Goal: Information Seeking & Learning: Learn about a topic

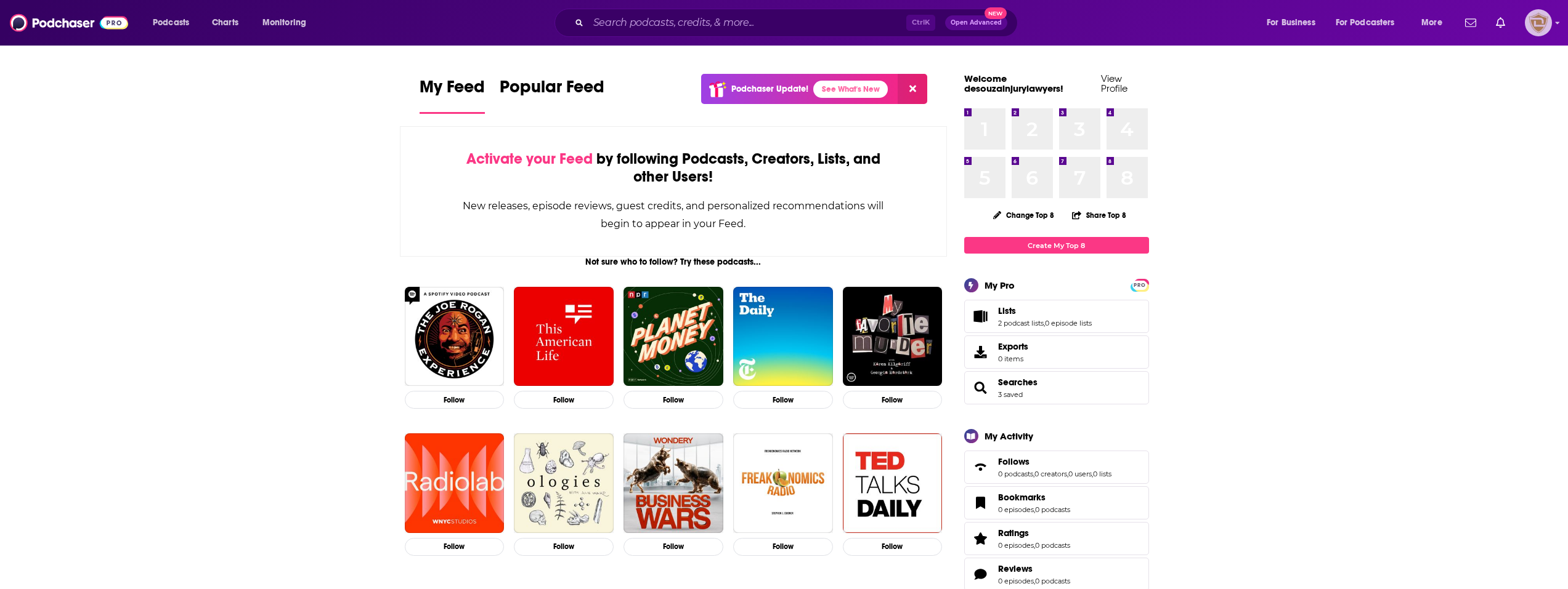
click at [1548, 29] on img "Logged in as desouzainjurylawyers" at bounding box center [1539, 23] width 27 height 27
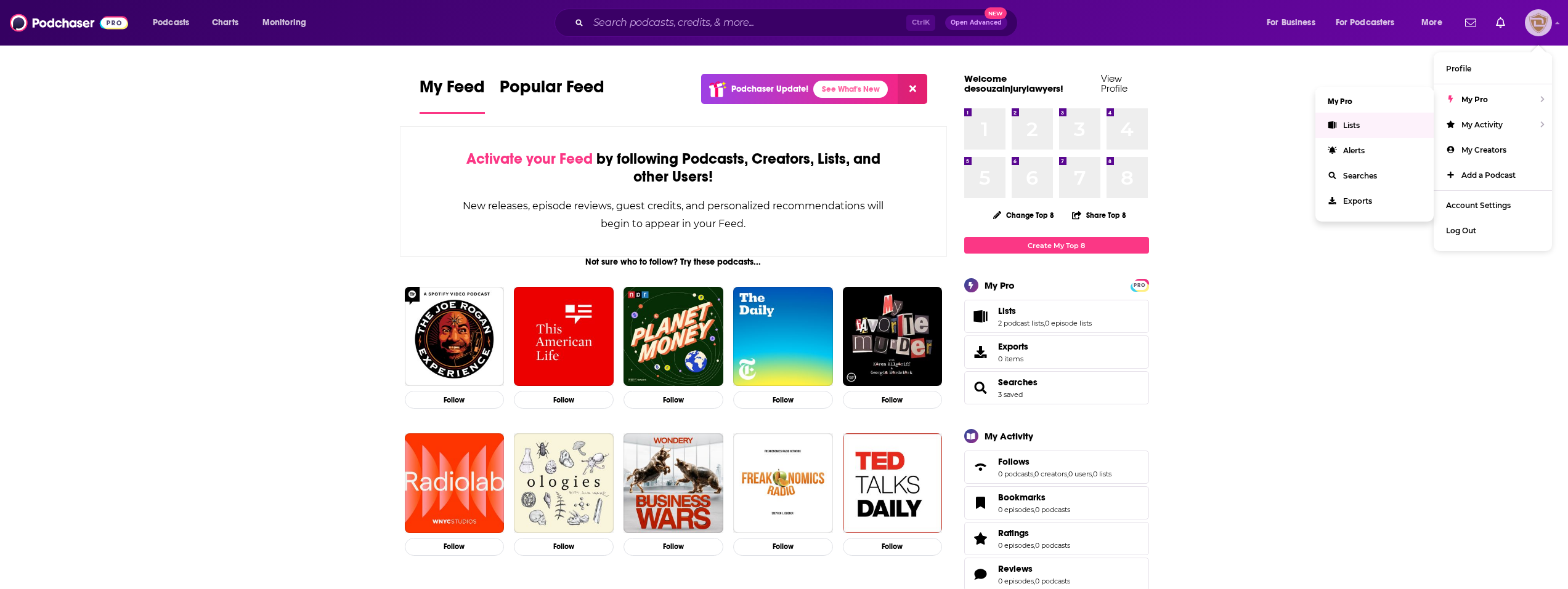
click at [1367, 130] on link "Lists" at bounding box center [1375, 124] width 119 height 25
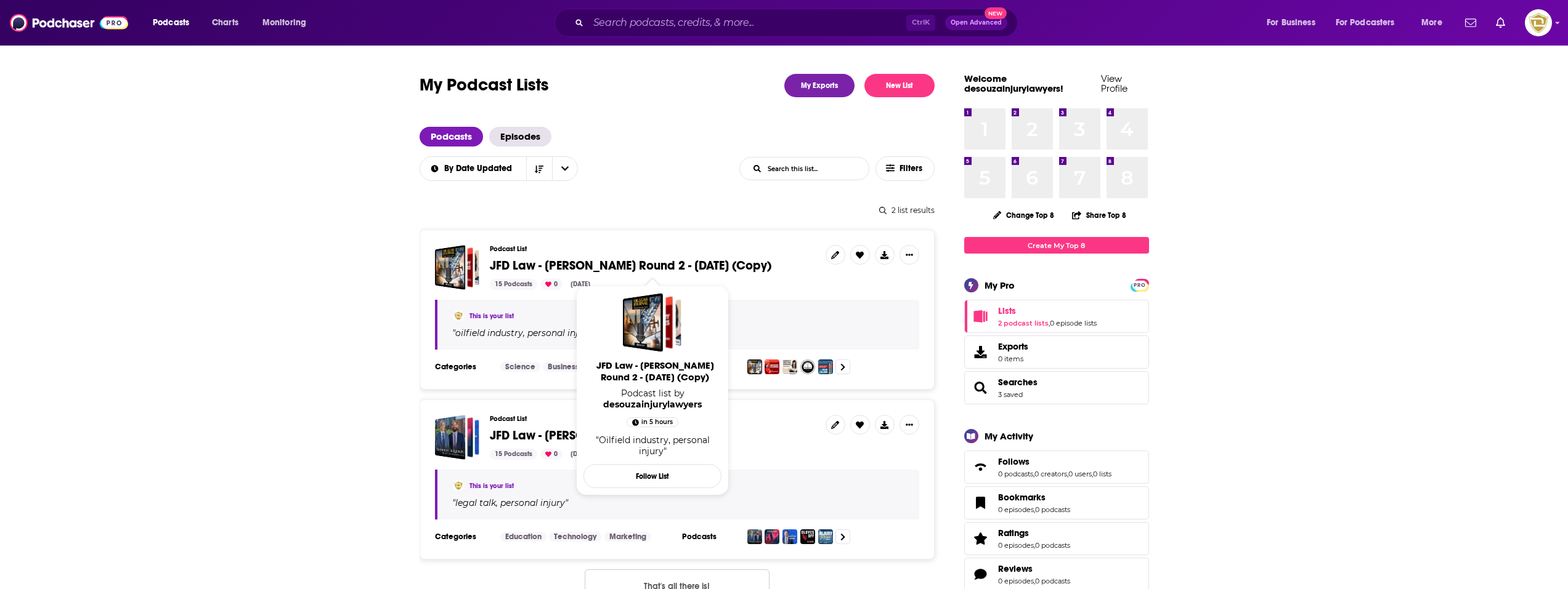
click at [613, 264] on span "JFD Law - [PERSON_NAME] Round 2 - [DATE] (Copy)" at bounding box center [631, 266] width 282 height 15
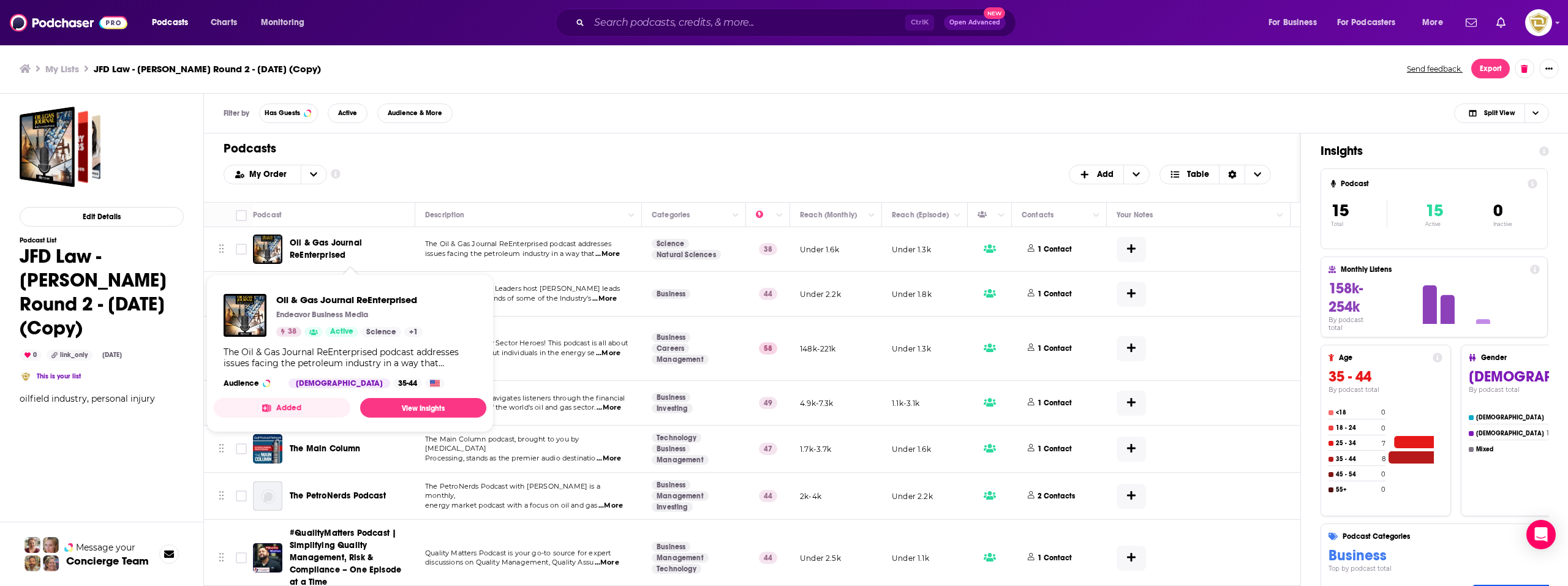
click at [347, 249] on span "Oil & Gas Journal ReEnterprised" at bounding box center [350, 249] width 121 height 25
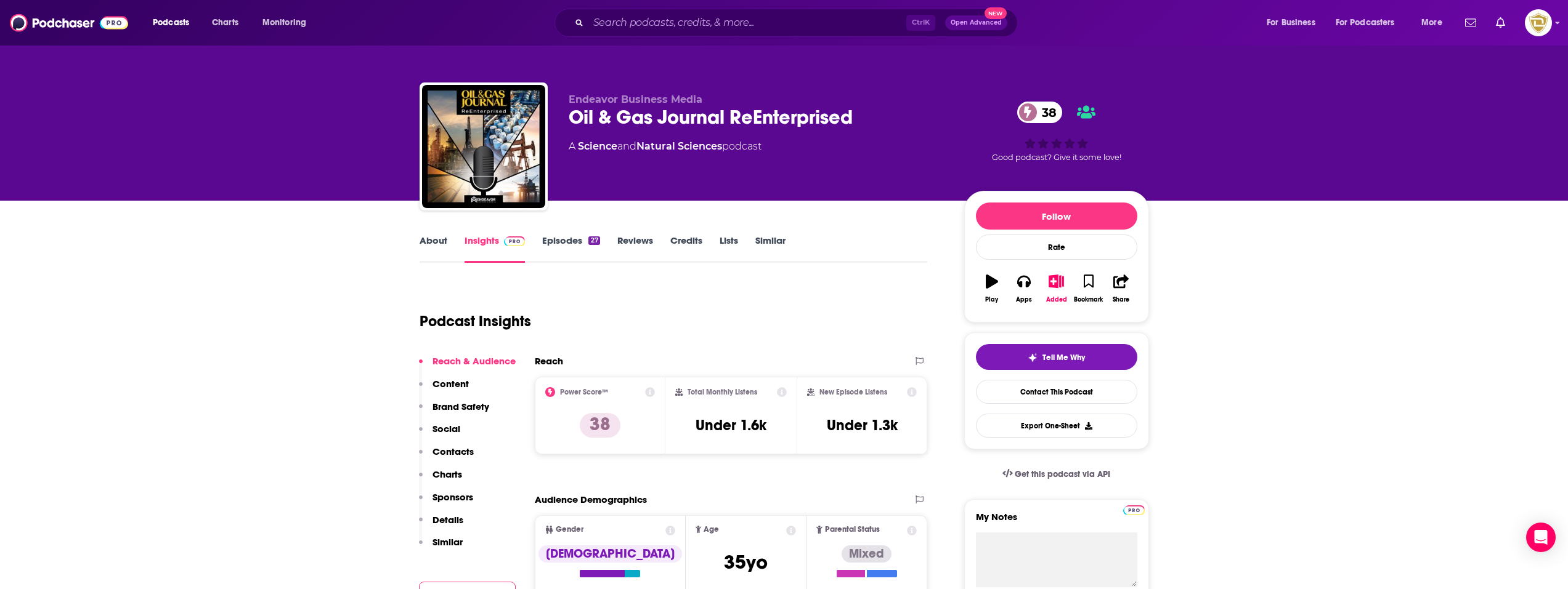
click at [427, 242] on link "About" at bounding box center [433, 248] width 27 height 28
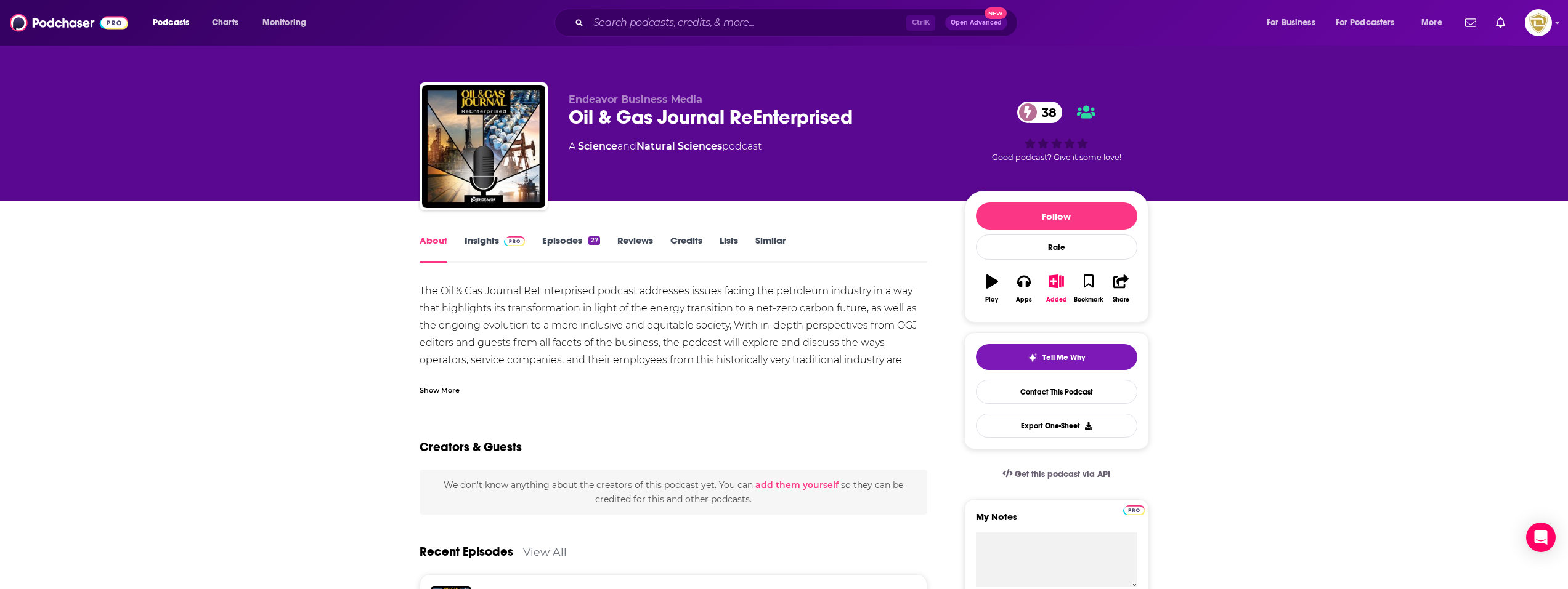
click at [431, 394] on div "Show More" at bounding box center [439, 390] width 40 height 12
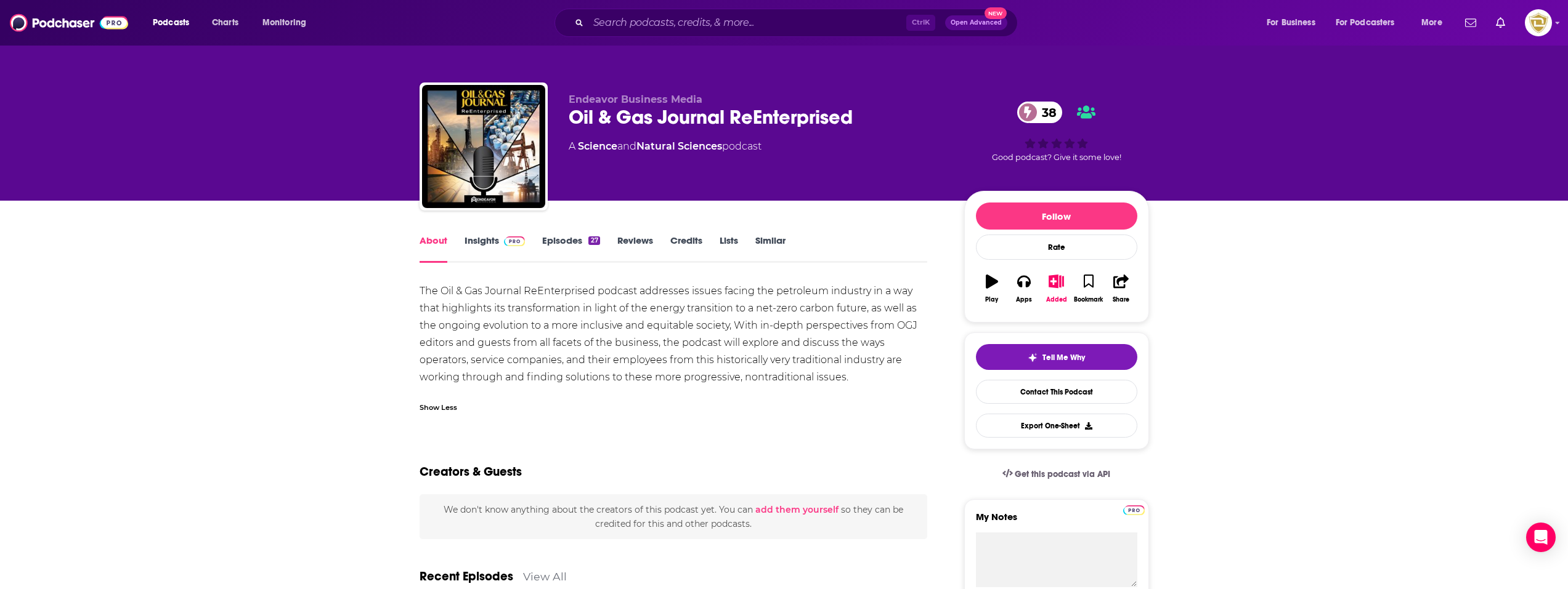
click at [466, 240] on link "Insights" at bounding box center [495, 248] width 61 height 28
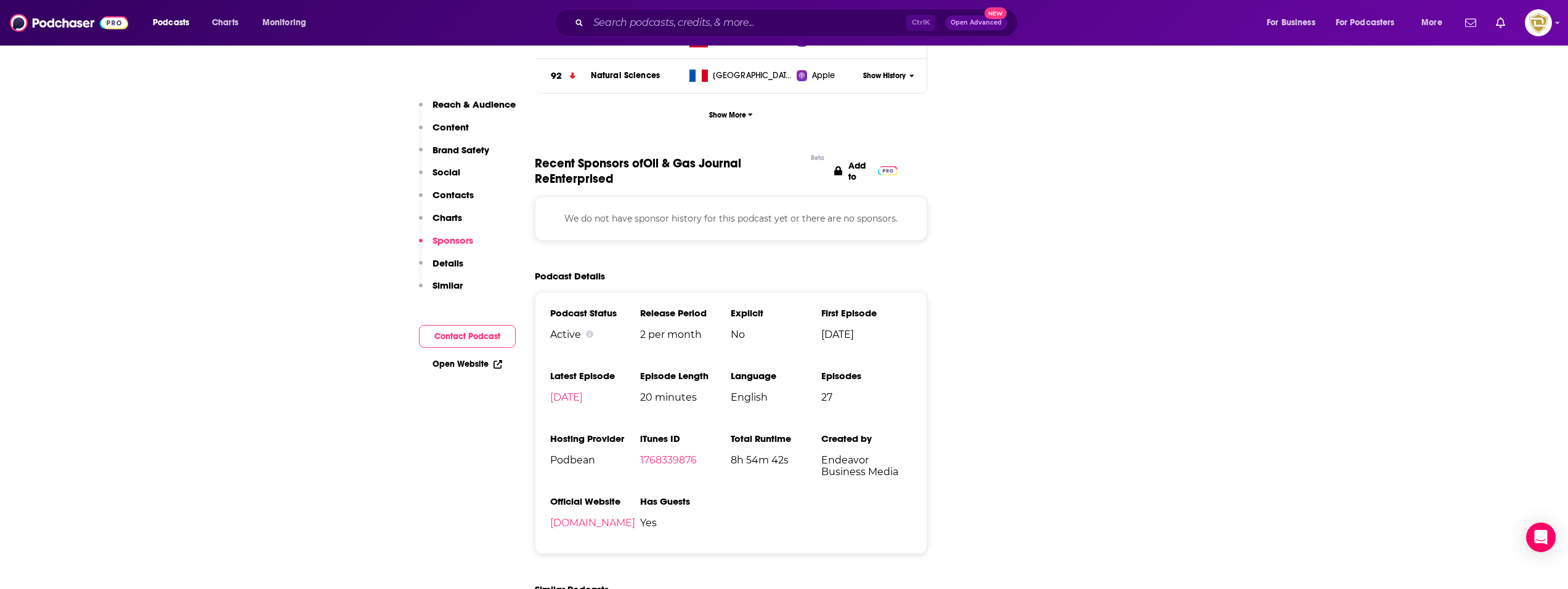
scroll to position [1478, 0]
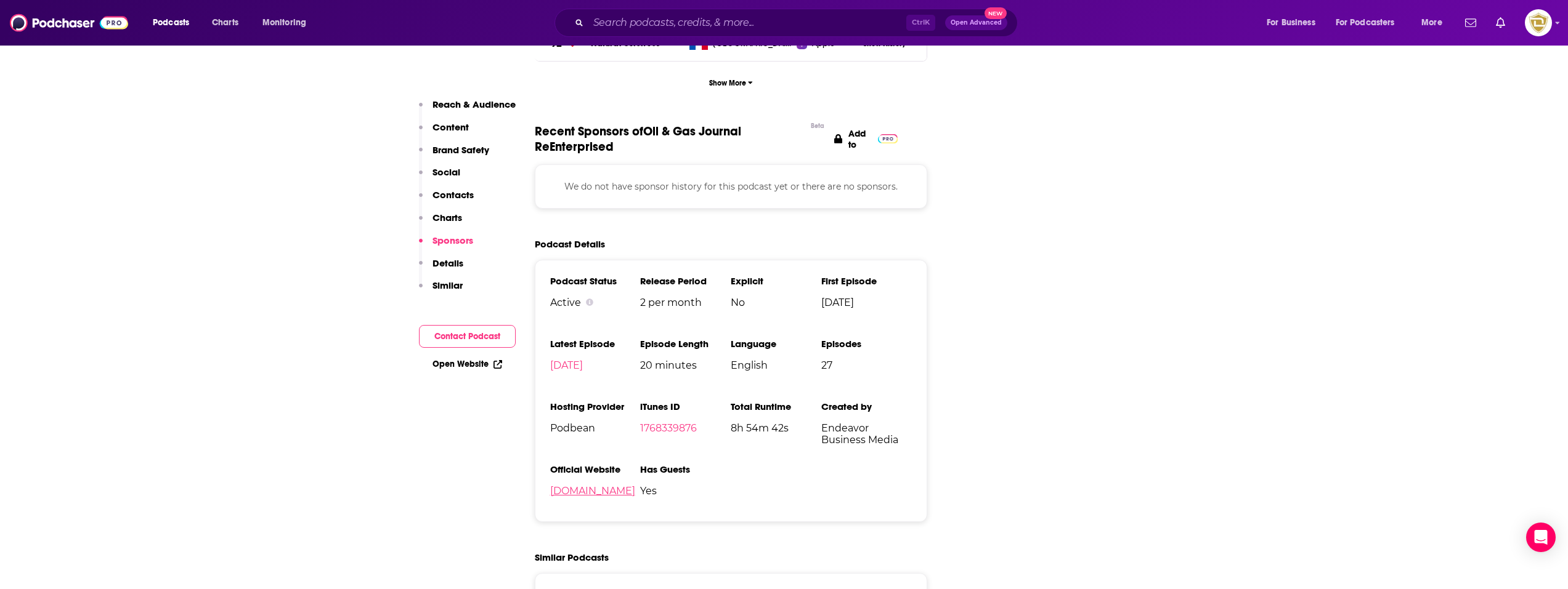
click at [636, 494] on link "[DOMAIN_NAME]" at bounding box center [593, 491] width 85 height 12
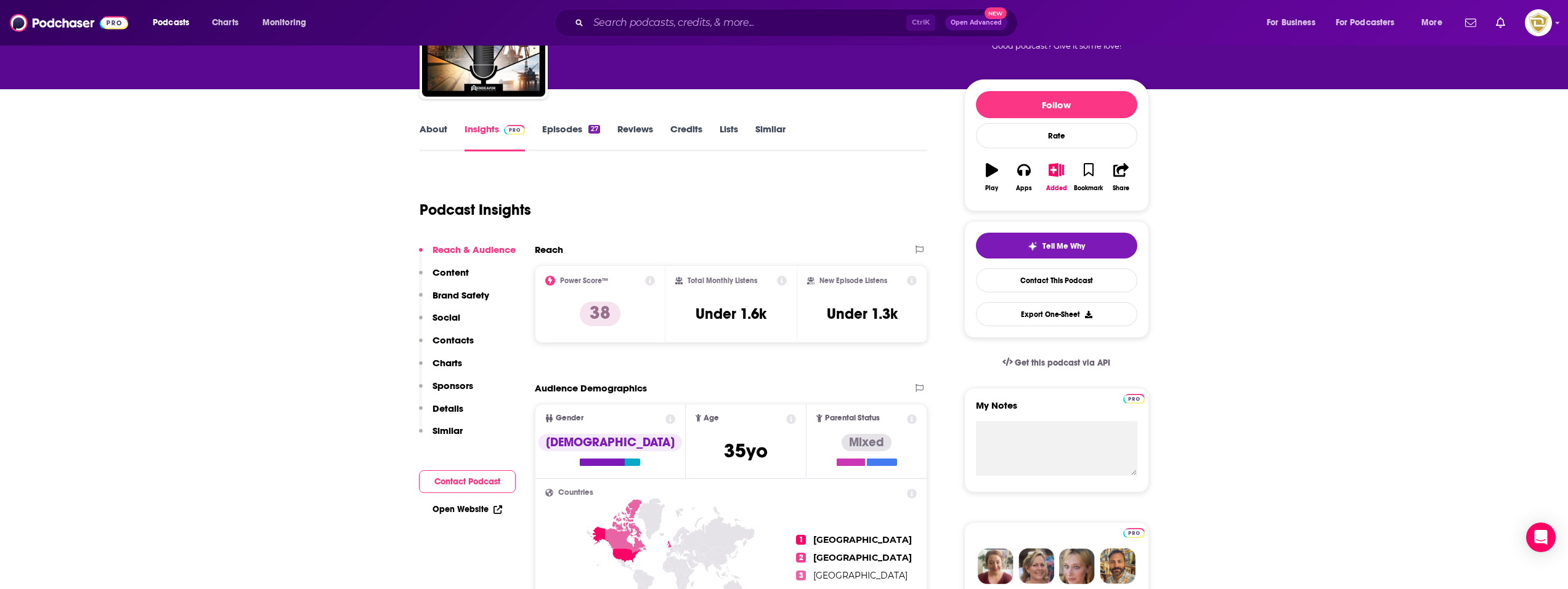
scroll to position [123, 0]
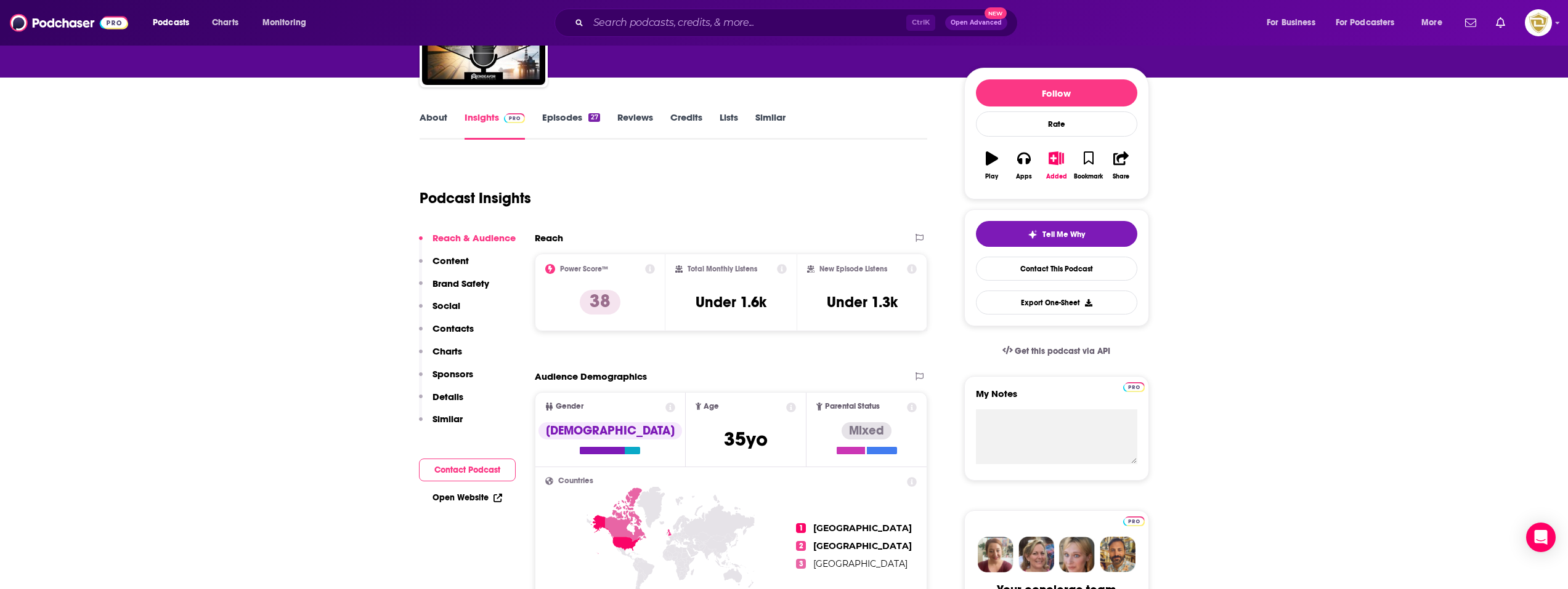
click at [573, 110] on div "About Insights Episodes 27 Reviews Credits Lists Similar" at bounding box center [674, 124] width 509 height 30
click at [572, 117] on link "Episodes 27" at bounding box center [570, 125] width 58 height 28
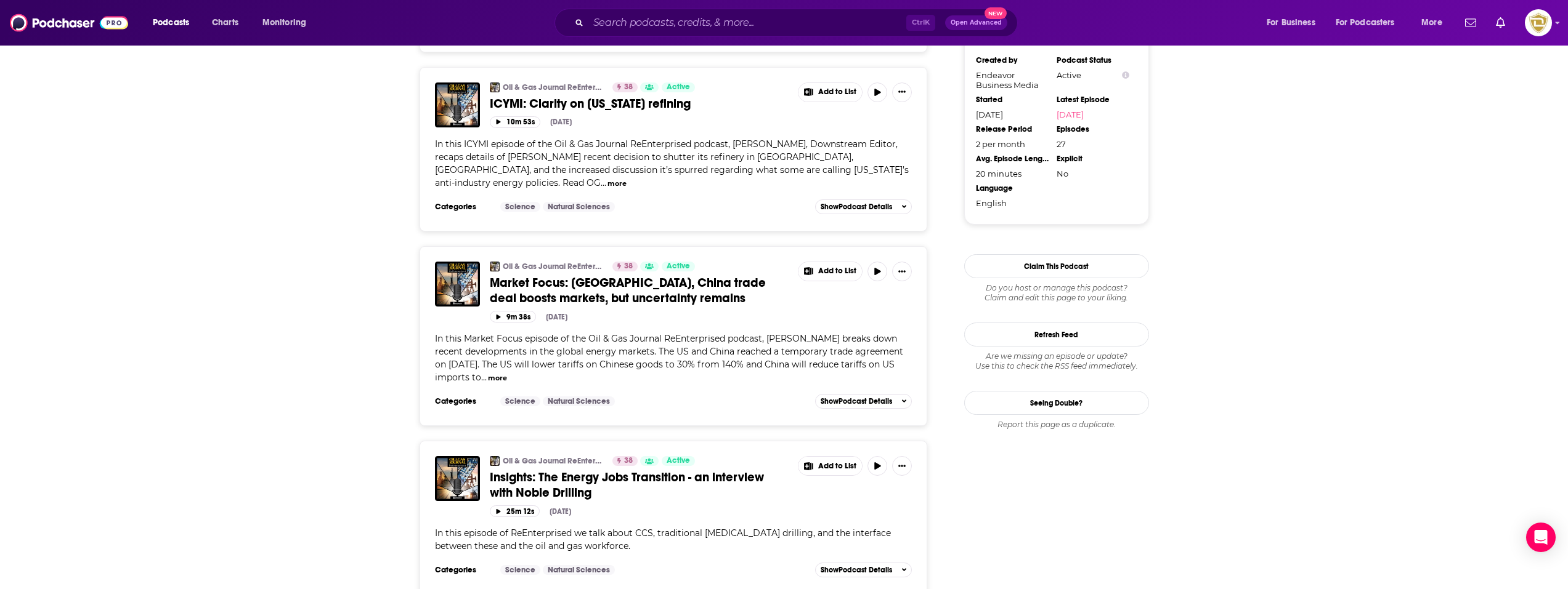
scroll to position [1293, 0]
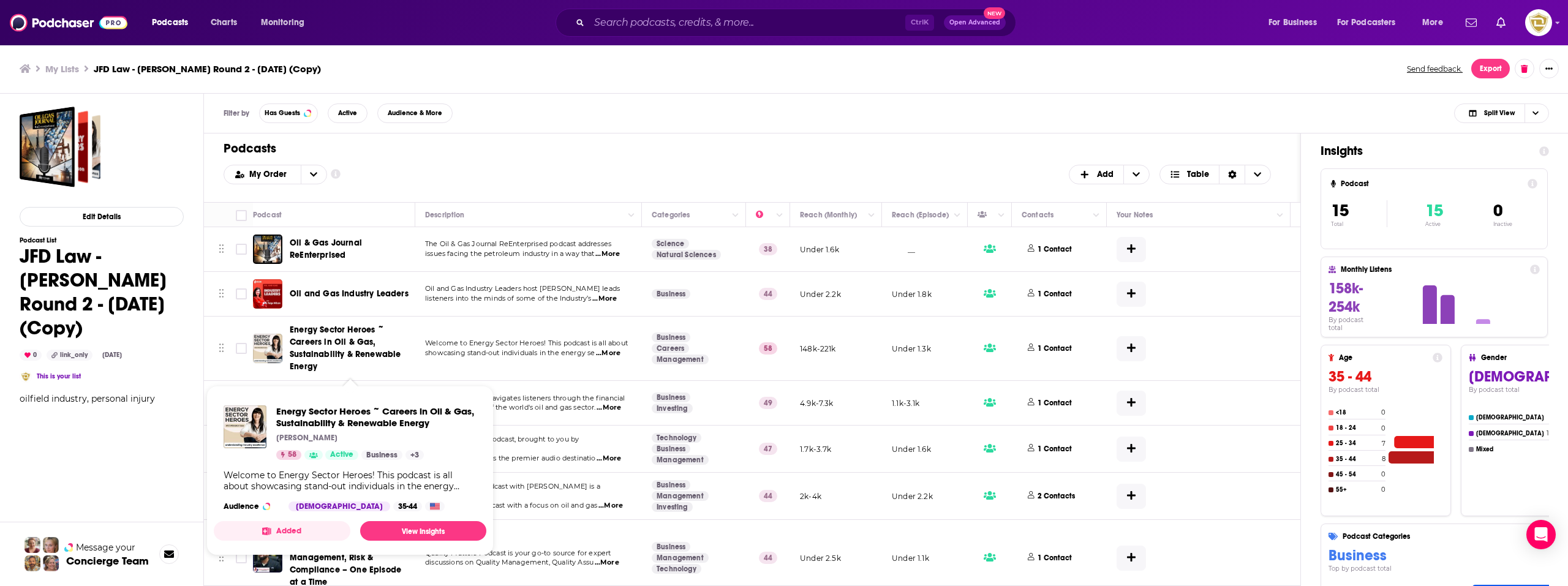
click at [344, 347] on span "Energy Sector Heroes ~ Careers in Oil & Gas, Sustainability & Renewable Energy" at bounding box center [345, 348] width 111 height 47
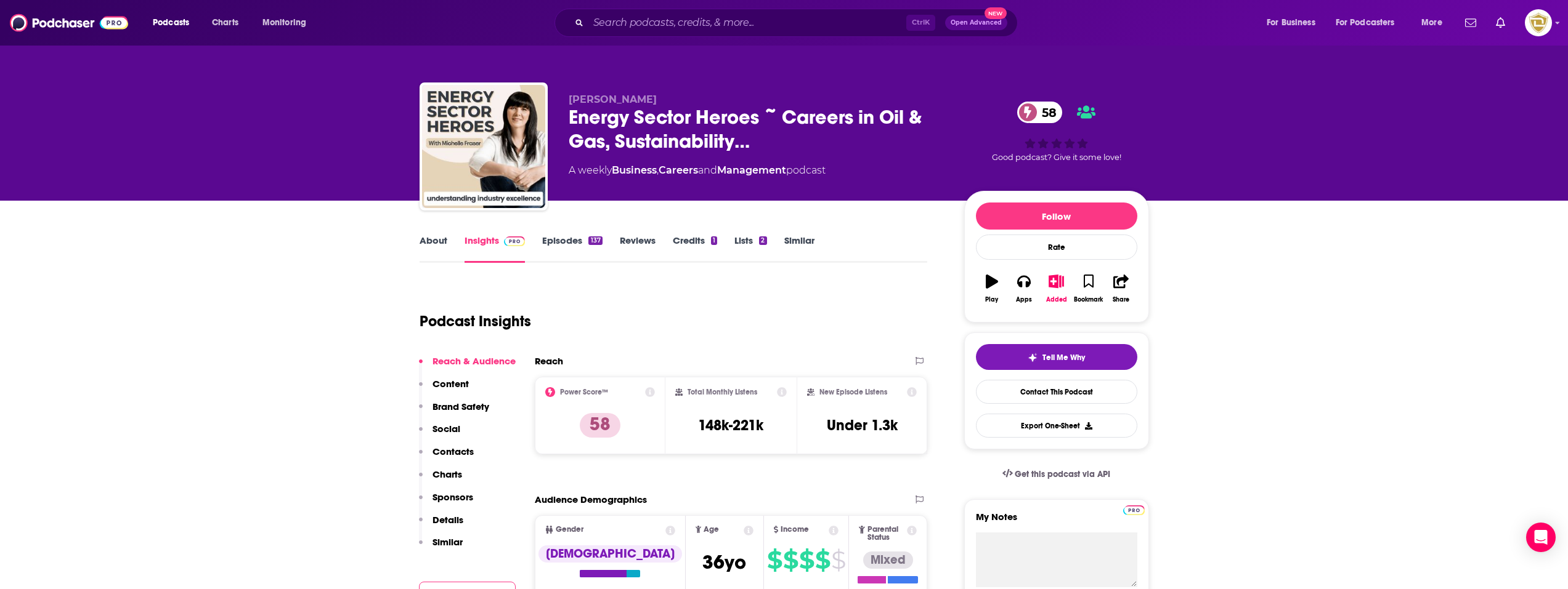
click at [444, 243] on link "About" at bounding box center [433, 248] width 27 height 28
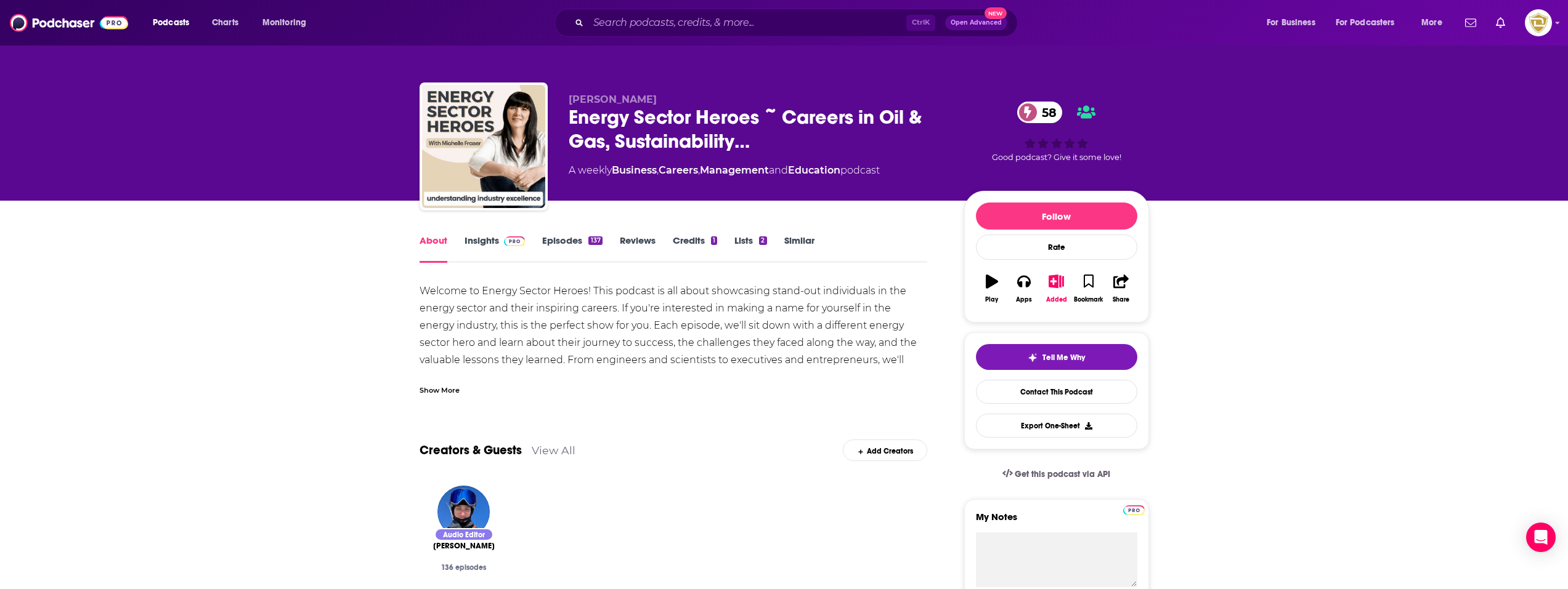
click at [422, 390] on div "Show More" at bounding box center [439, 390] width 40 height 12
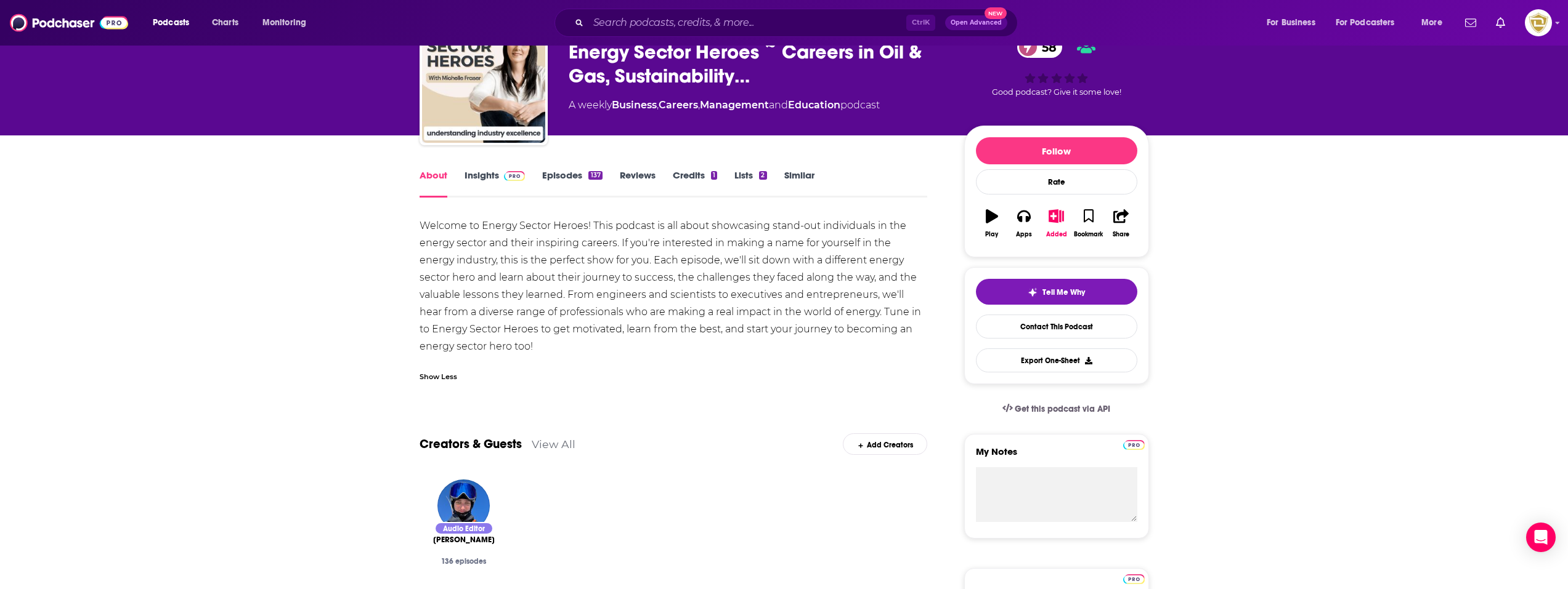
scroll to position [62, 0]
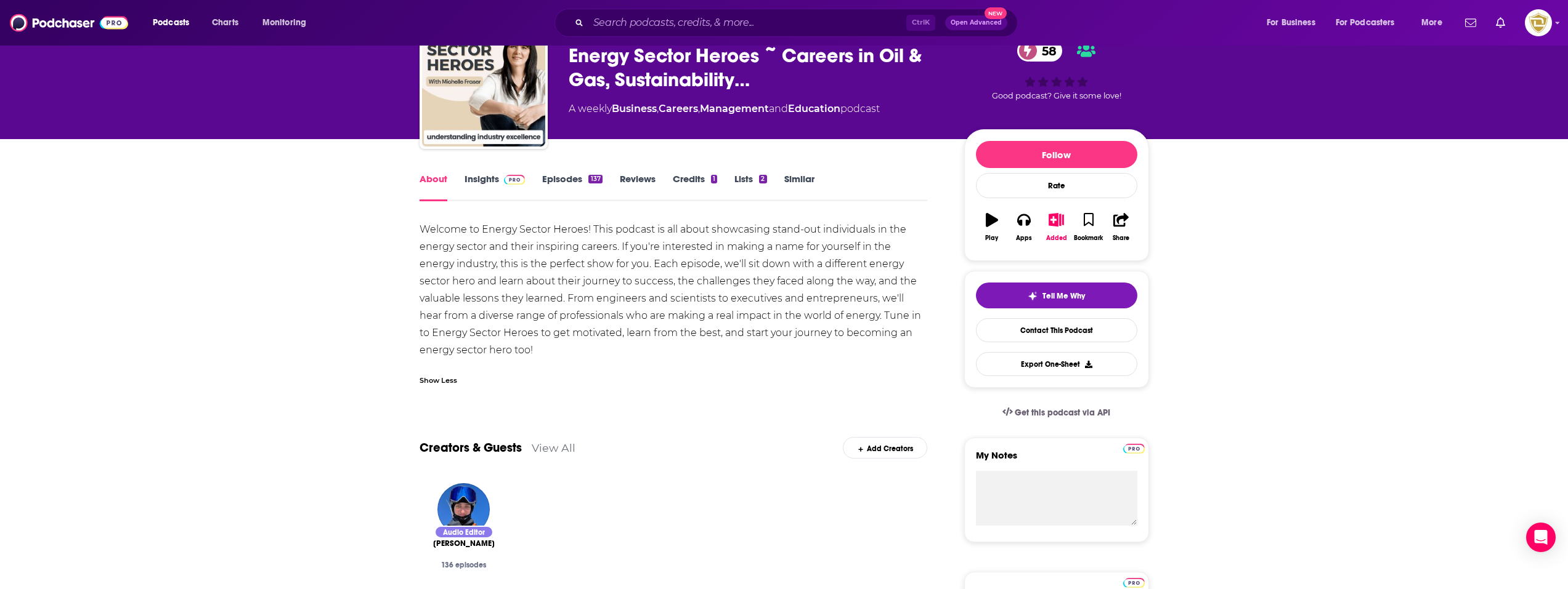
click at [485, 179] on link "Insights" at bounding box center [495, 187] width 61 height 28
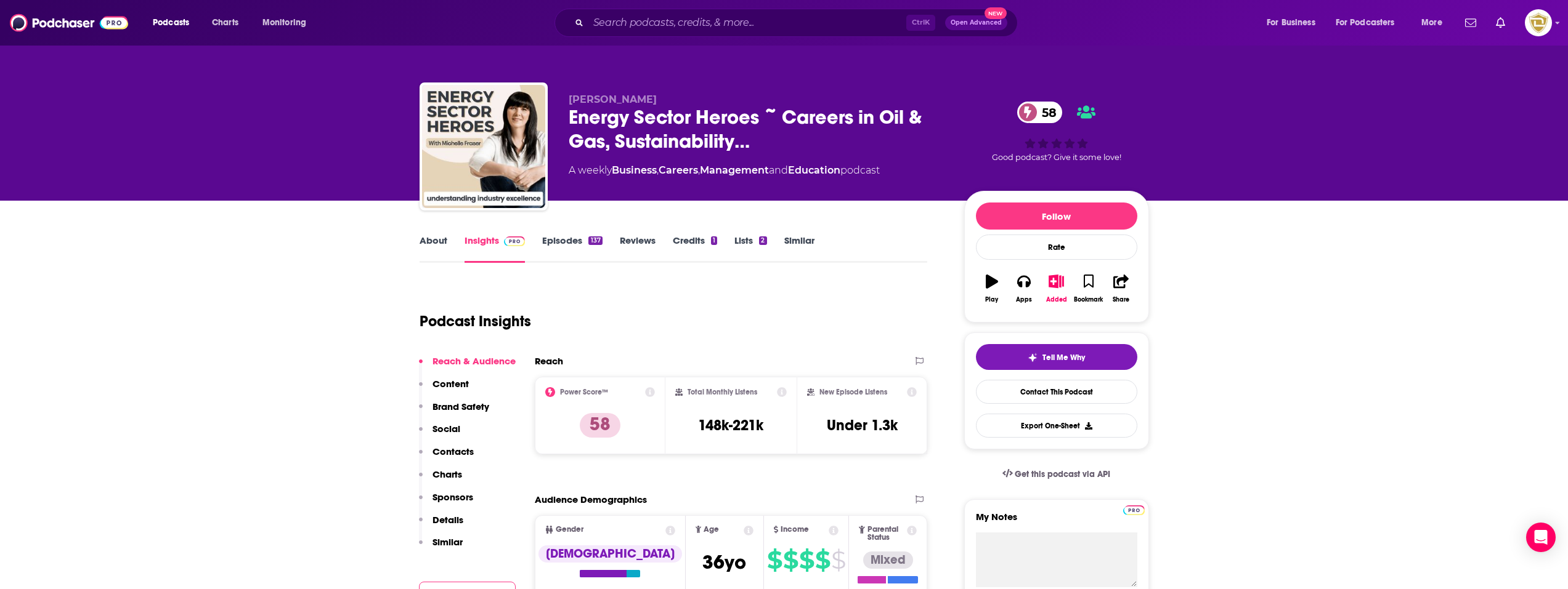
click at [552, 242] on link "Episodes 137" at bounding box center [572, 248] width 60 height 28
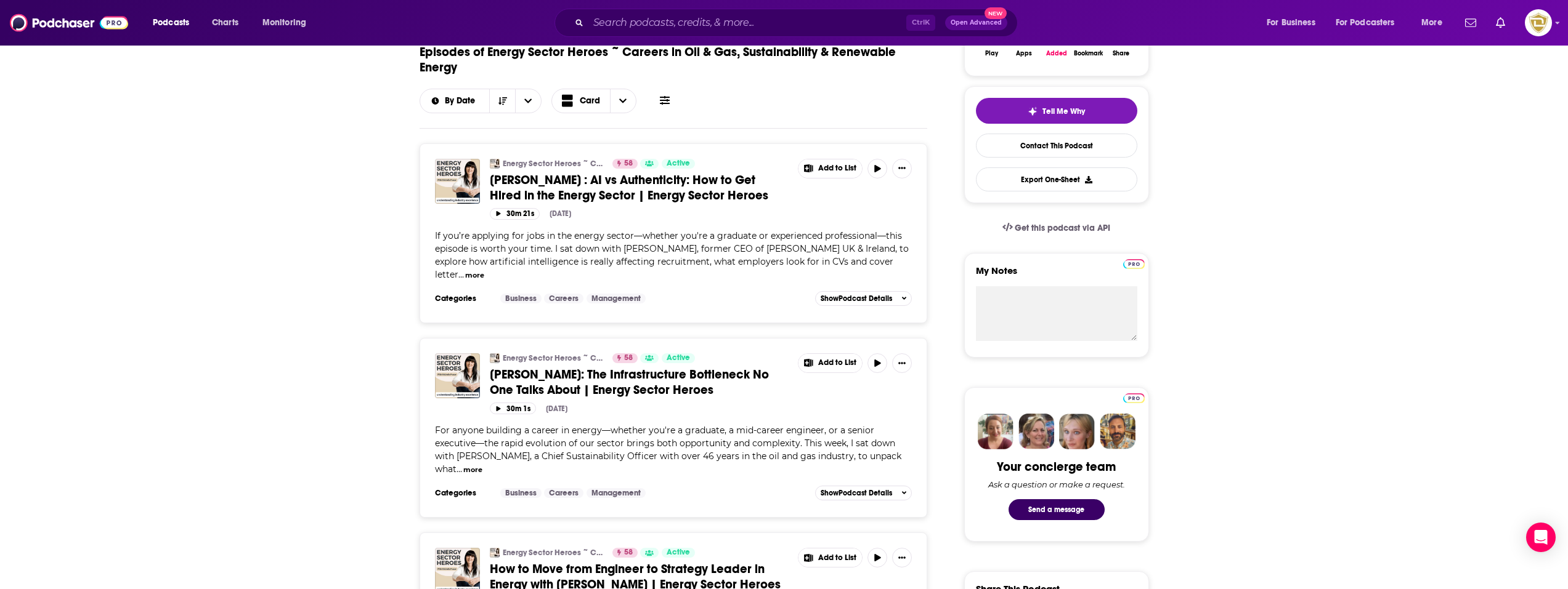
scroll to position [123, 0]
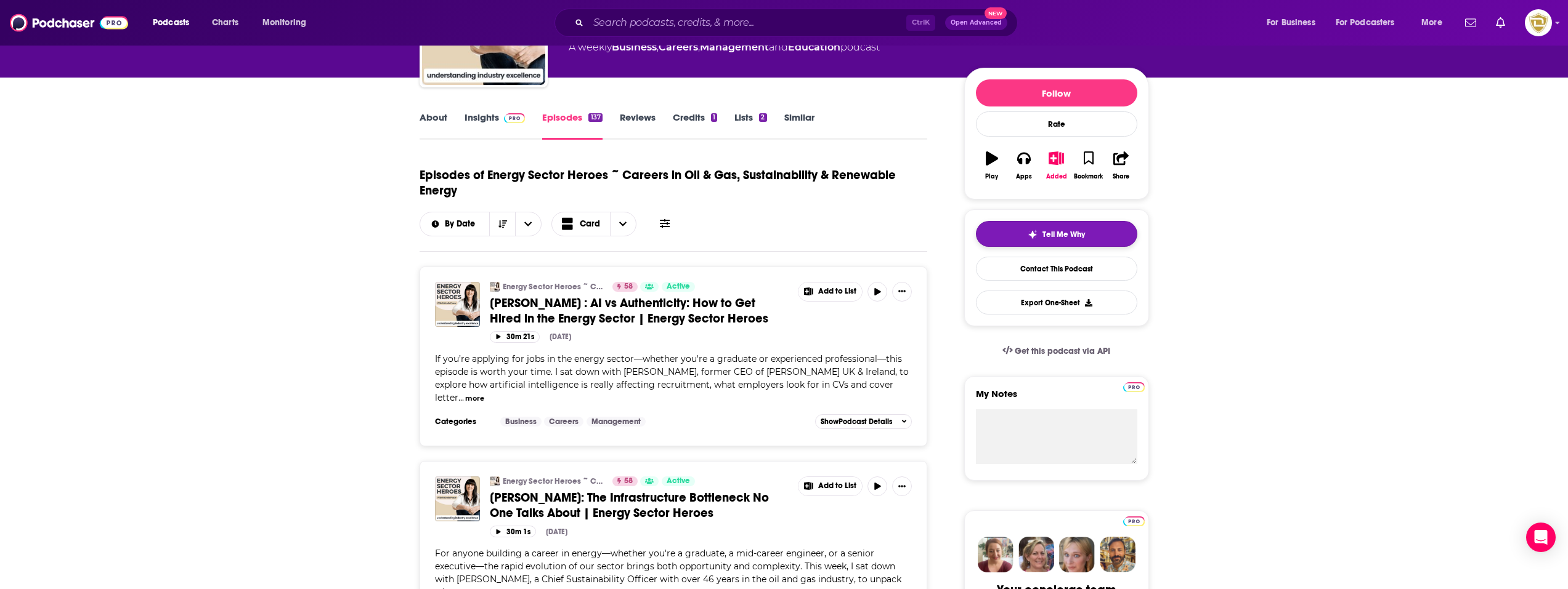
click at [1078, 239] on span "Tell Me Why" at bounding box center [1064, 234] width 42 height 9
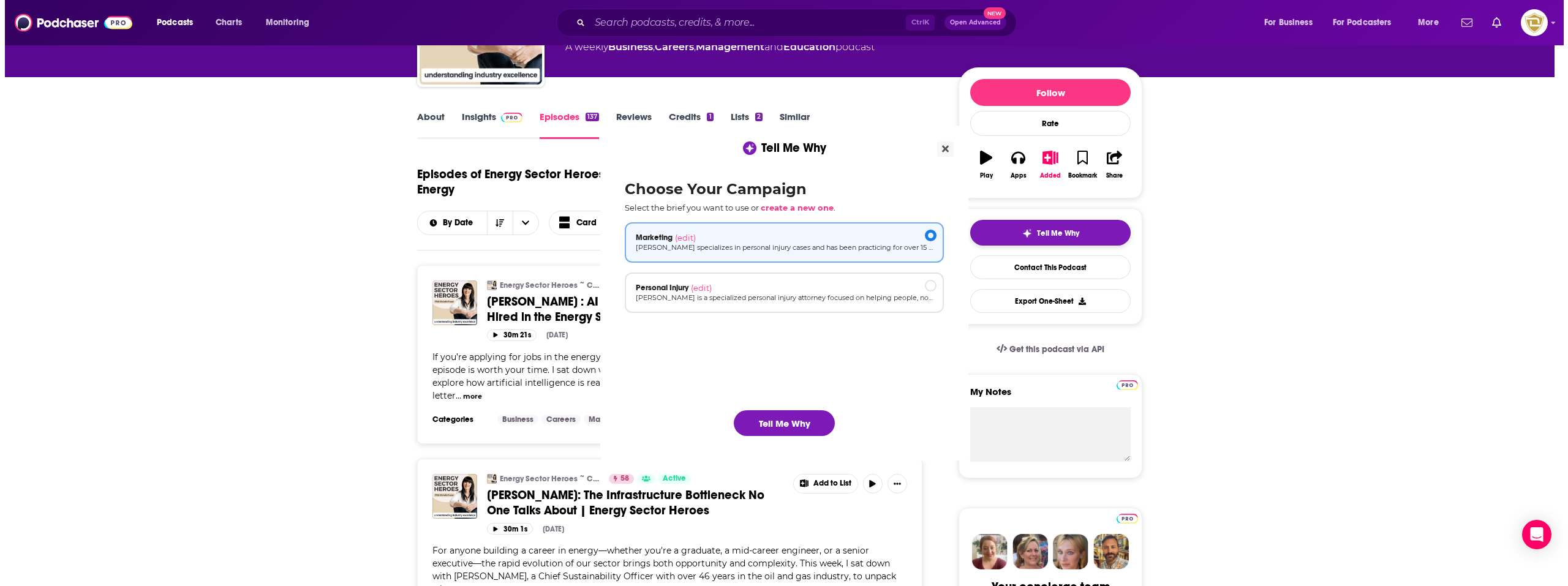
scroll to position [0, 0]
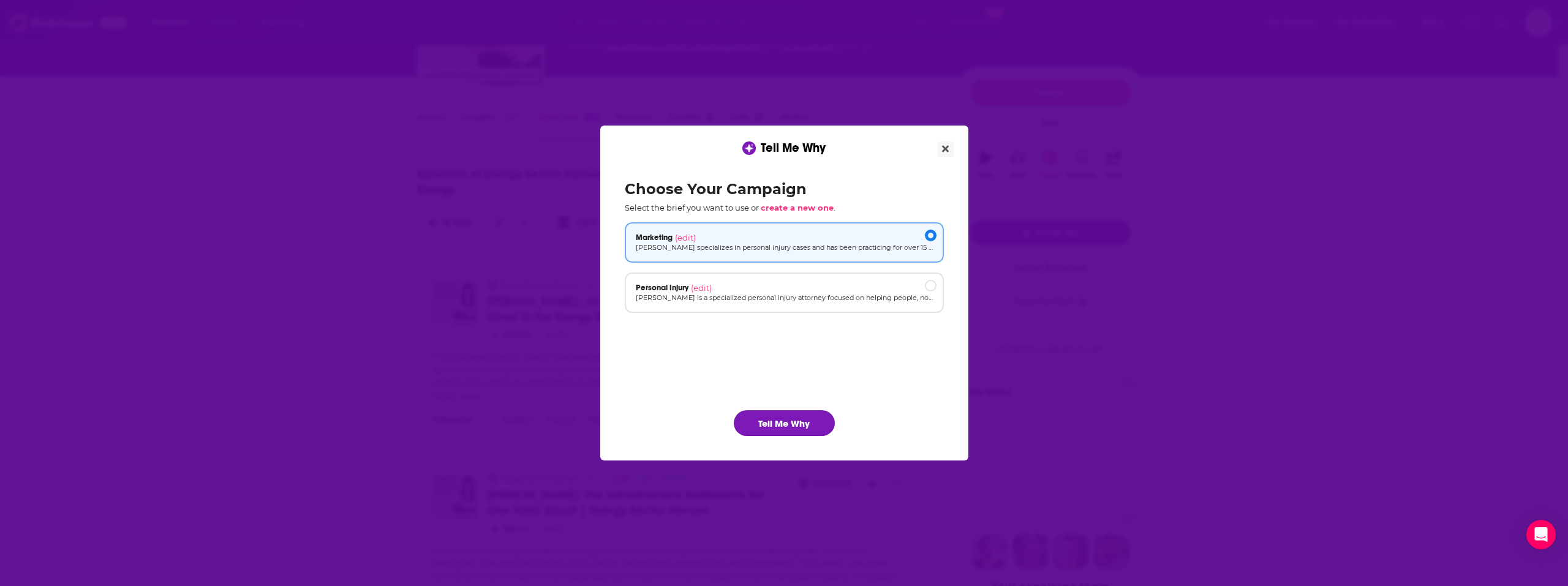
click at [822, 424] on button "Tell Me Why" at bounding box center [784, 424] width 101 height 26
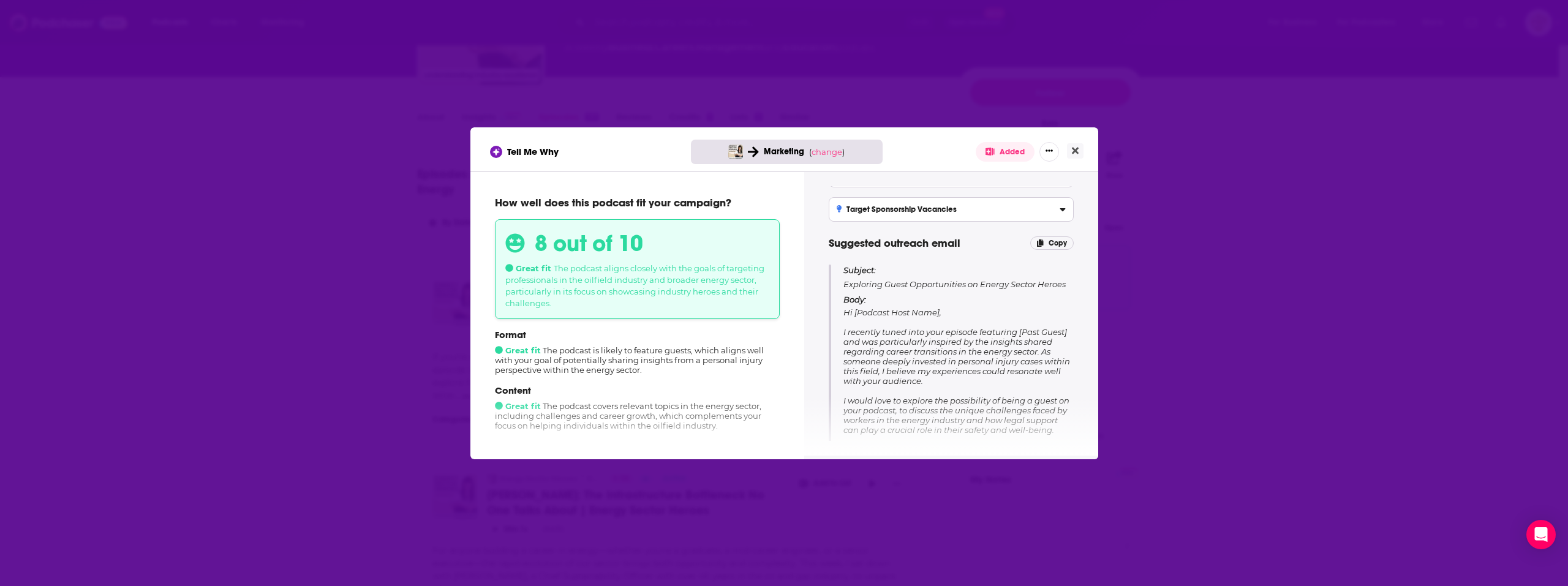
scroll to position [122, 0]
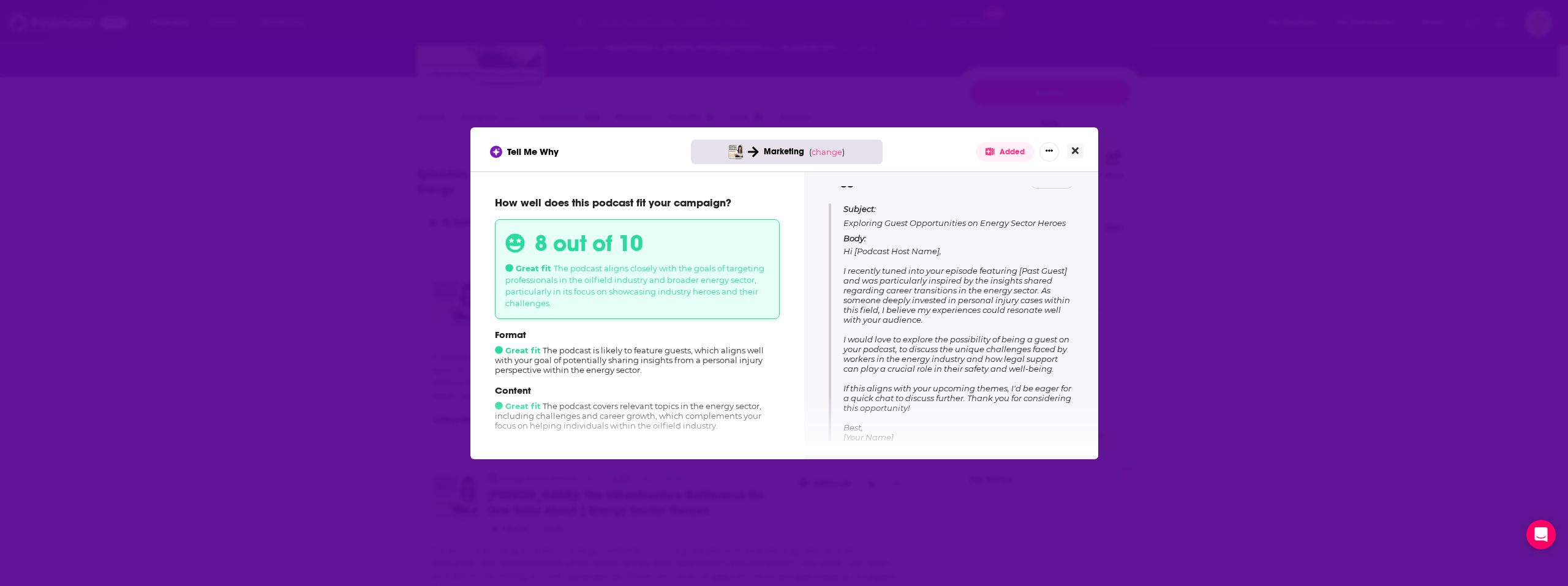
click at [1079, 153] on button "Close" at bounding box center [1074, 151] width 16 height 15
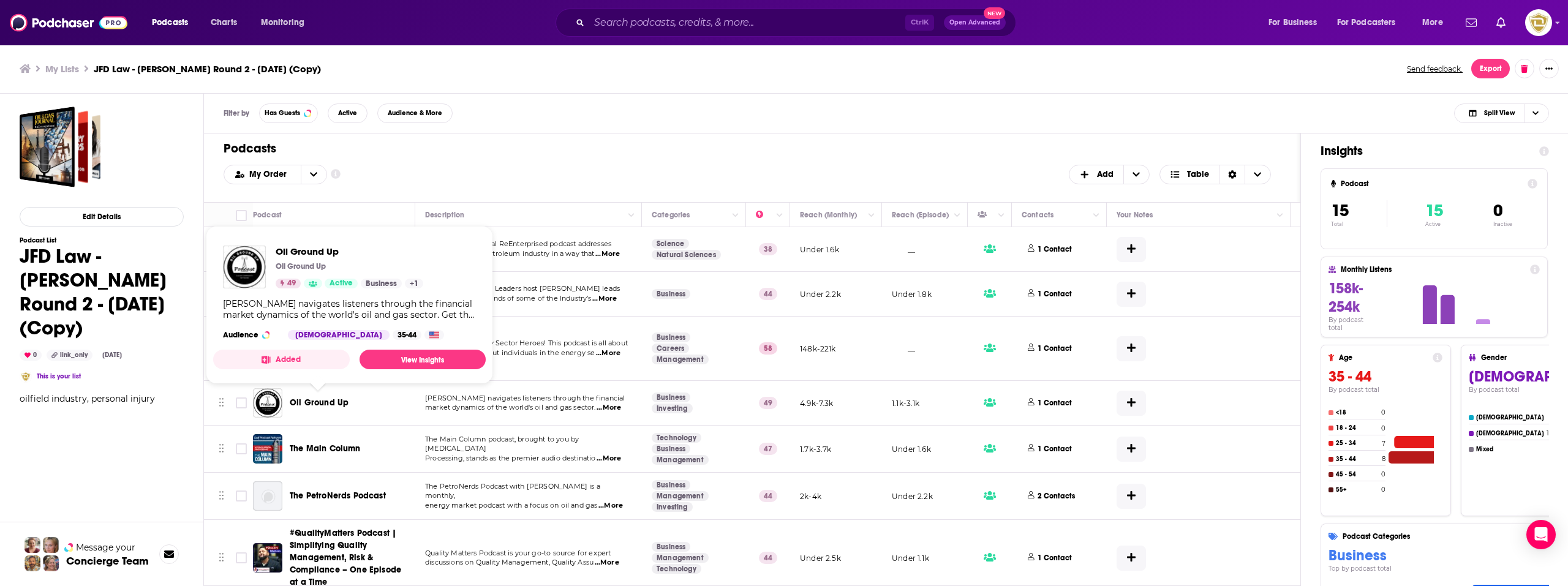
click at [314, 402] on span "Oil Ground Up" at bounding box center [319, 403] width 59 height 10
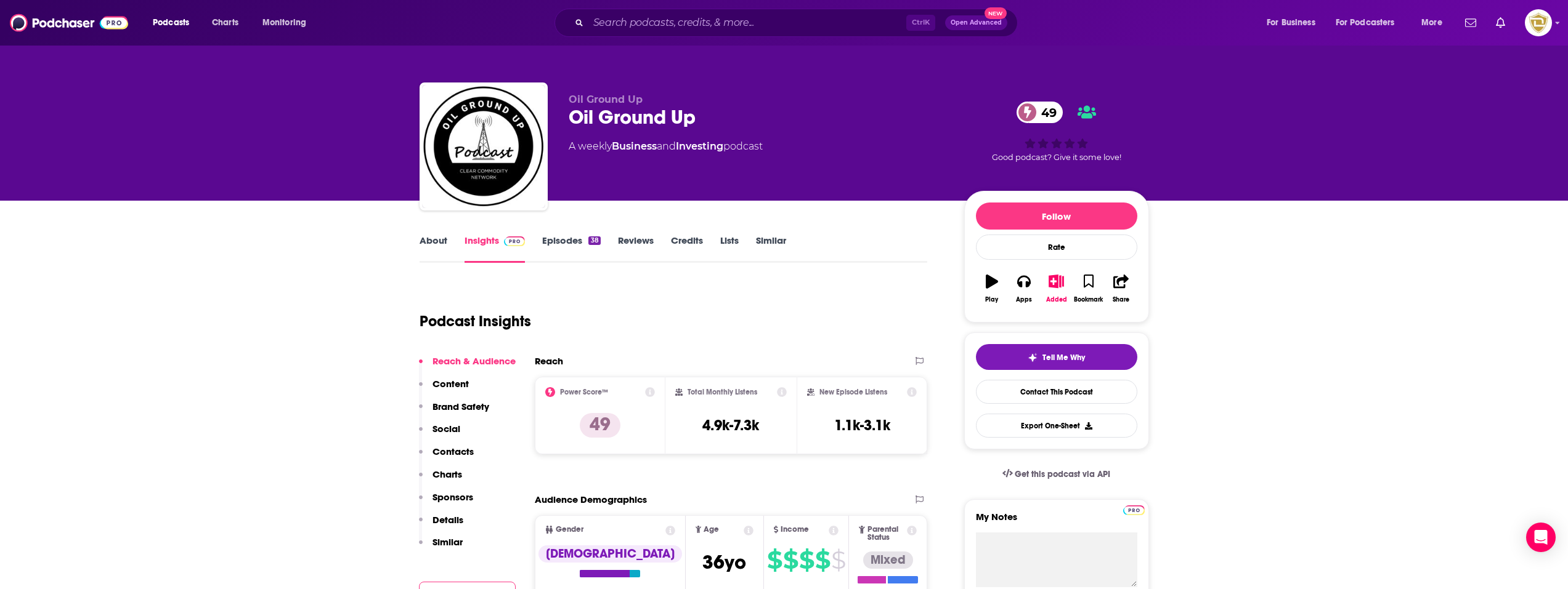
click at [424, 247] on link "About" at bounding box center [433, 248] width 27 height 28
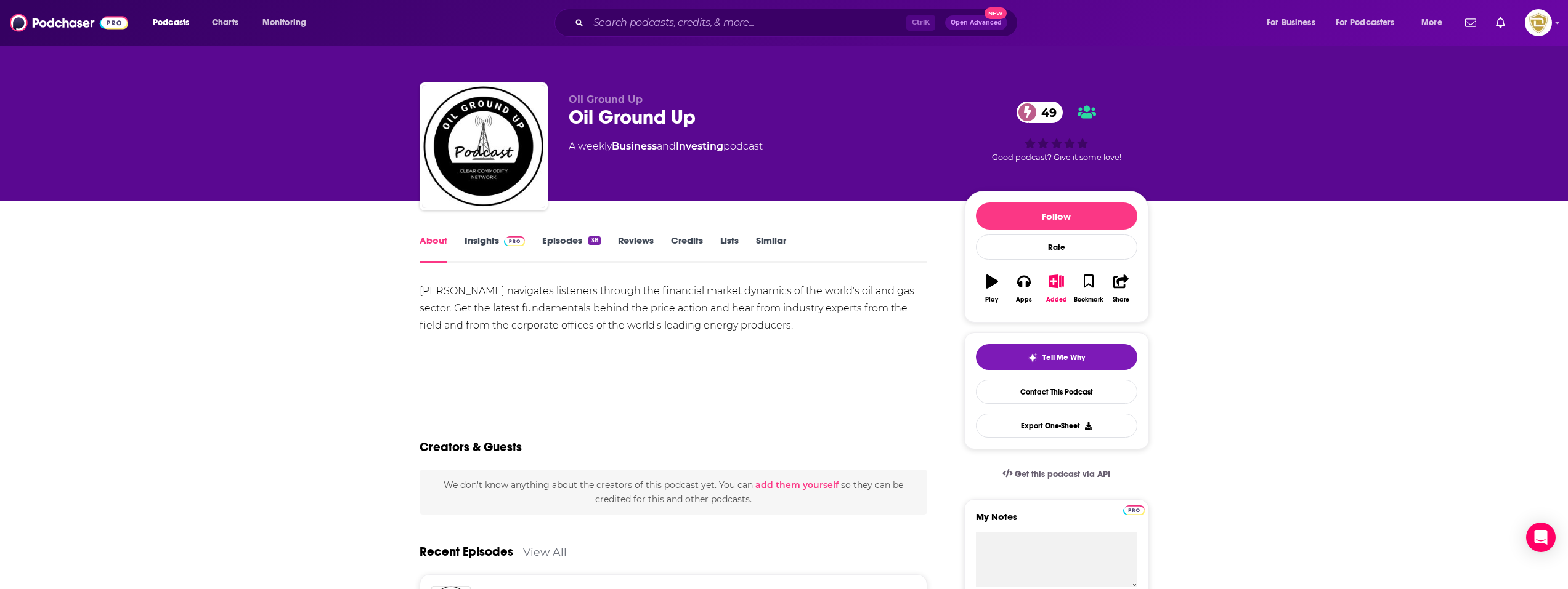
click at [483, 243] on link "Insights" at bounding box center [495, 248] width 61 height 28
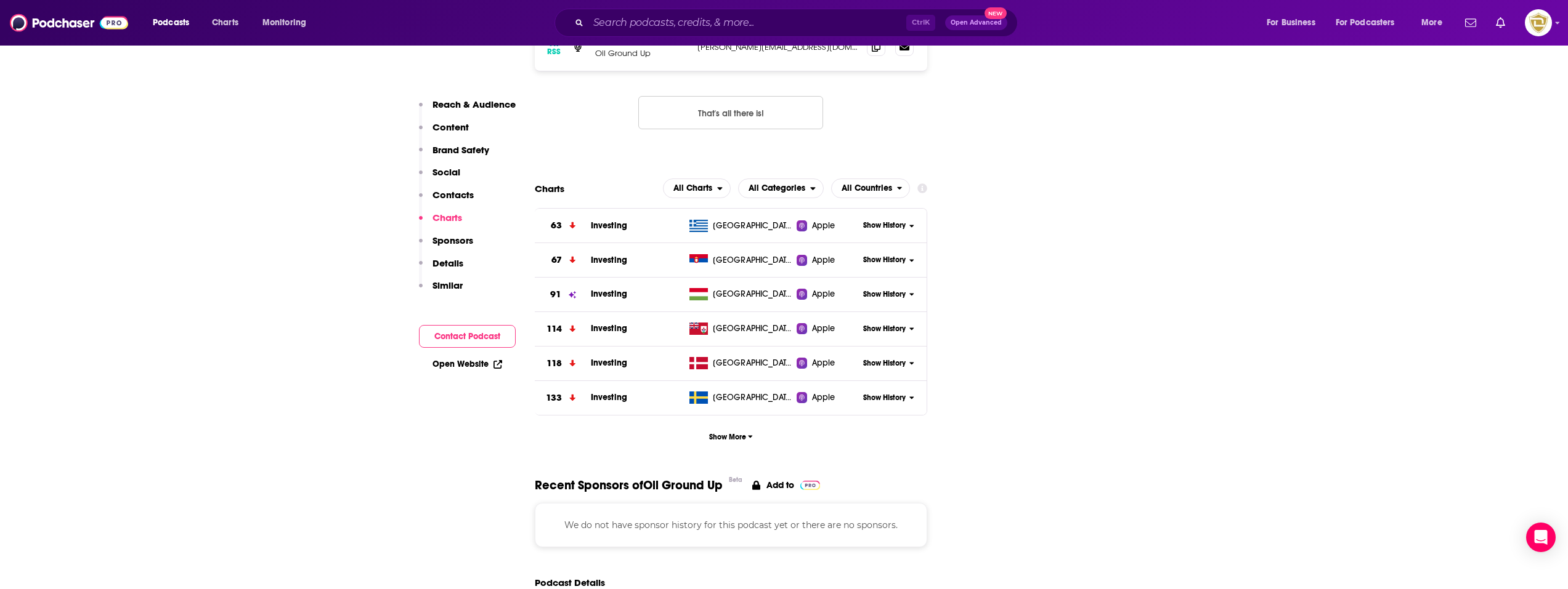
scroll to position [1355, 0]
